Goal: Information Seeking & Learning: Learn about a topic

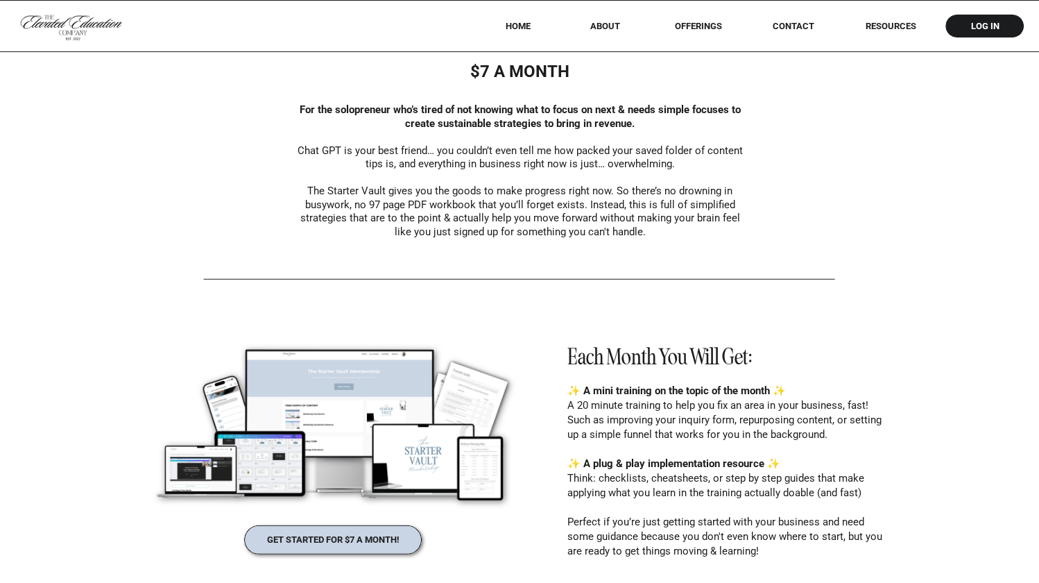
scroll to position [3472, 0]
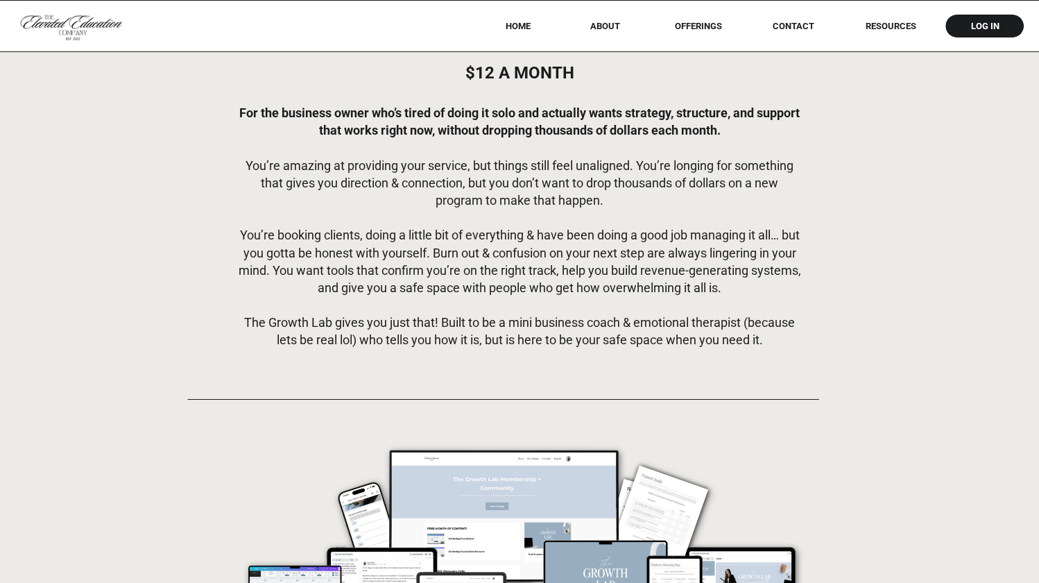
scroll to position [4220, 0]
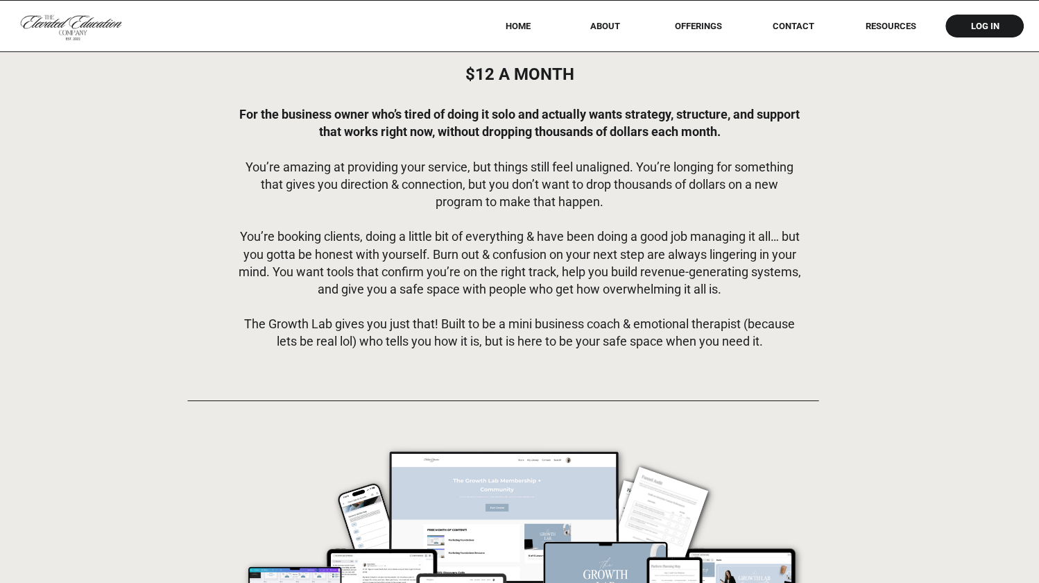
click at [397, 334] on p "For the business owner who’s tired of doing it solo and actually wants strategy…" at bounding box center [519, 229] width 563 height 249
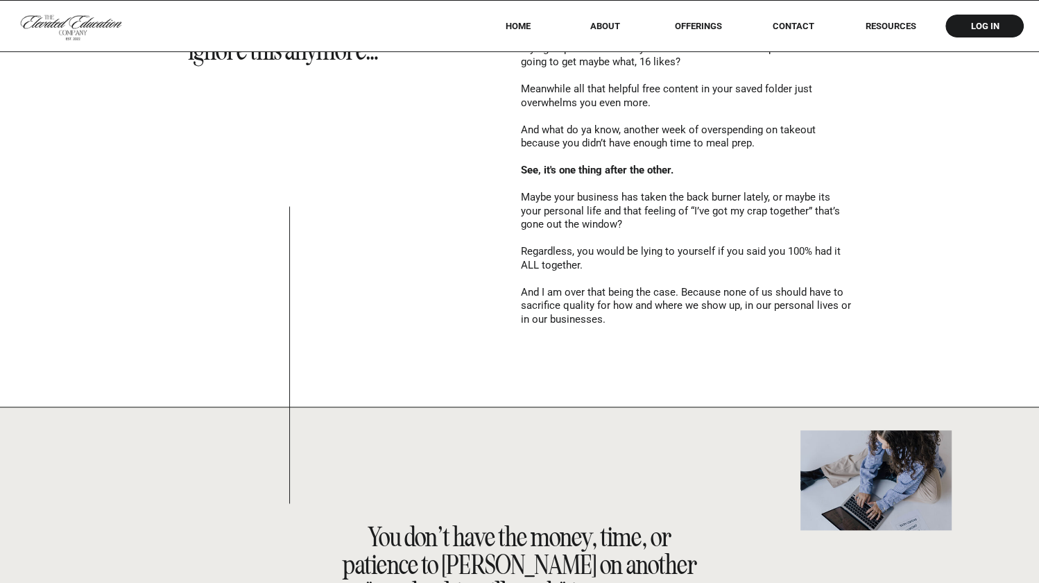
scroll to position [1125, 0]
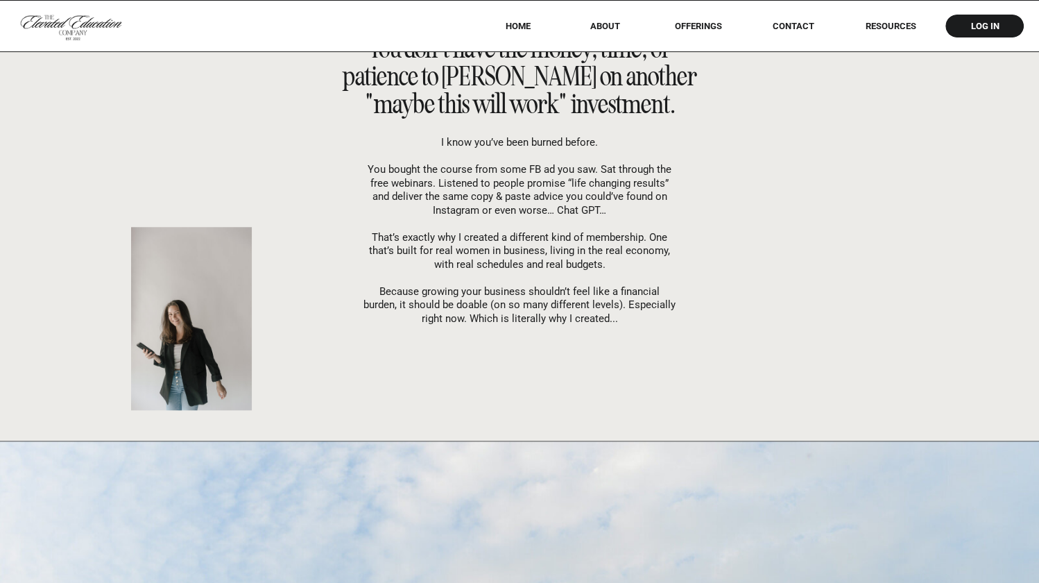
click at [515, 304] on p "I know you’ve been burned before. You bought the course from some FB ad you saw…" at bounding box center [519, 230] width 312 height 189
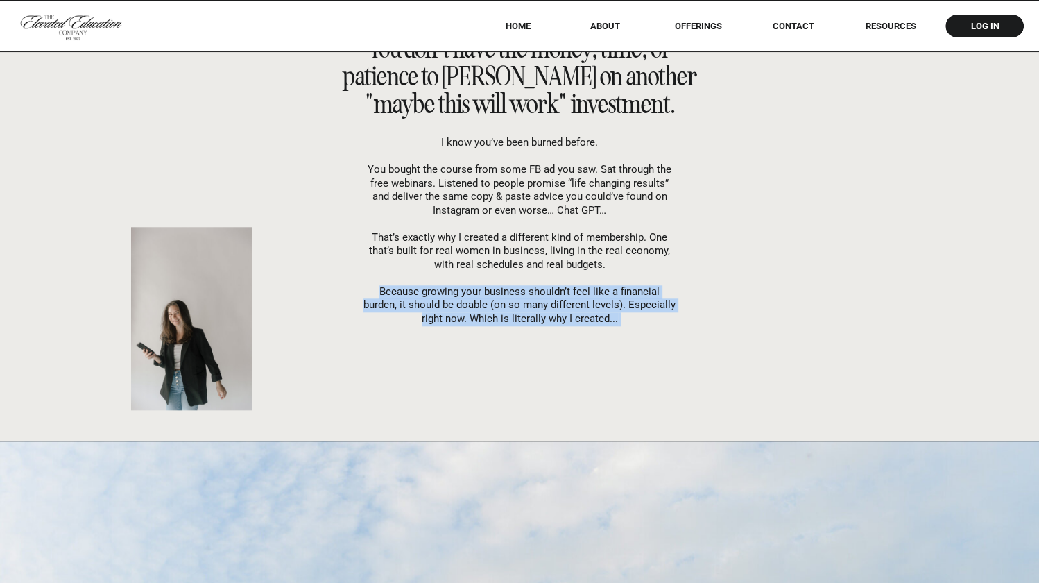
click at [475, 225] on p "I know you’ve been burned before. You bought the course from some FB ad you saw…" at bounding box center [519, 230] width 312 height 189
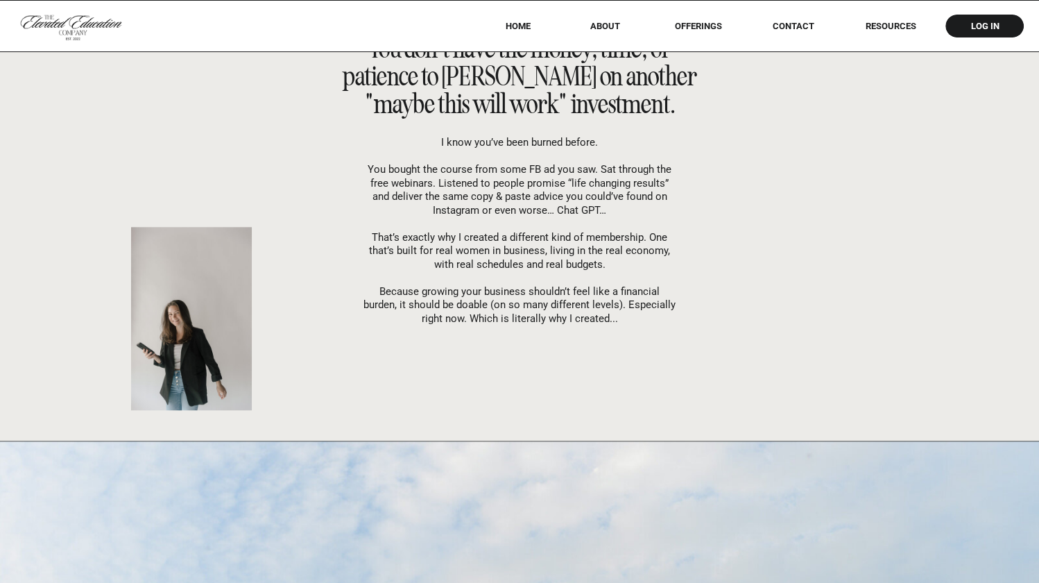
click at [475, 225] on p "I know you’ve been burned before. You bought the course from some FB ad you saw…" at bounding box center [519, 230] width 312 height 189
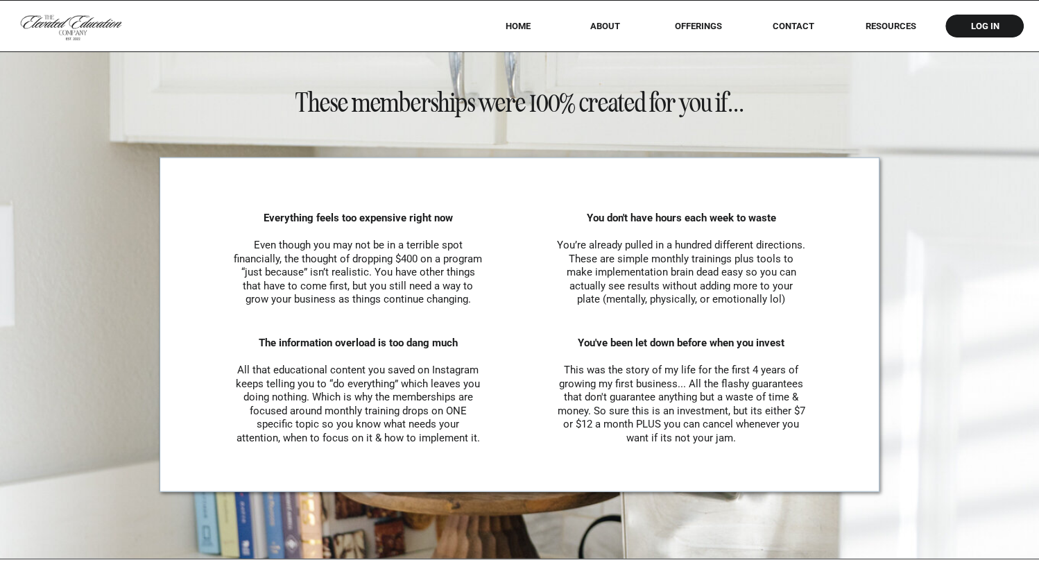
scroll to position [2838, 0]
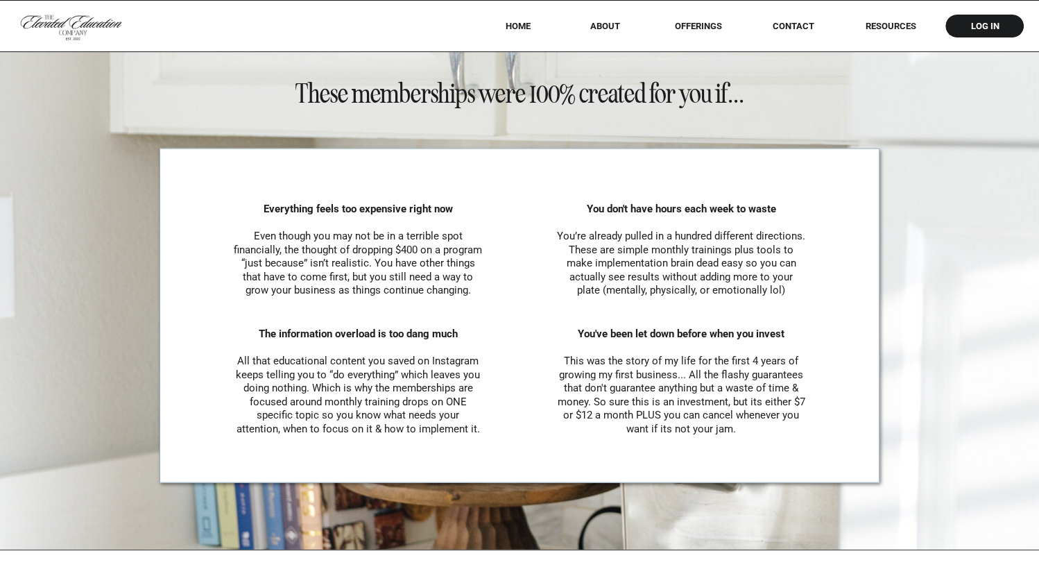
click at [209, 206] on div at bounding box center [520, 315] width 720 height 334
